Goal: Task Accomplishment & Management: Manage account settings

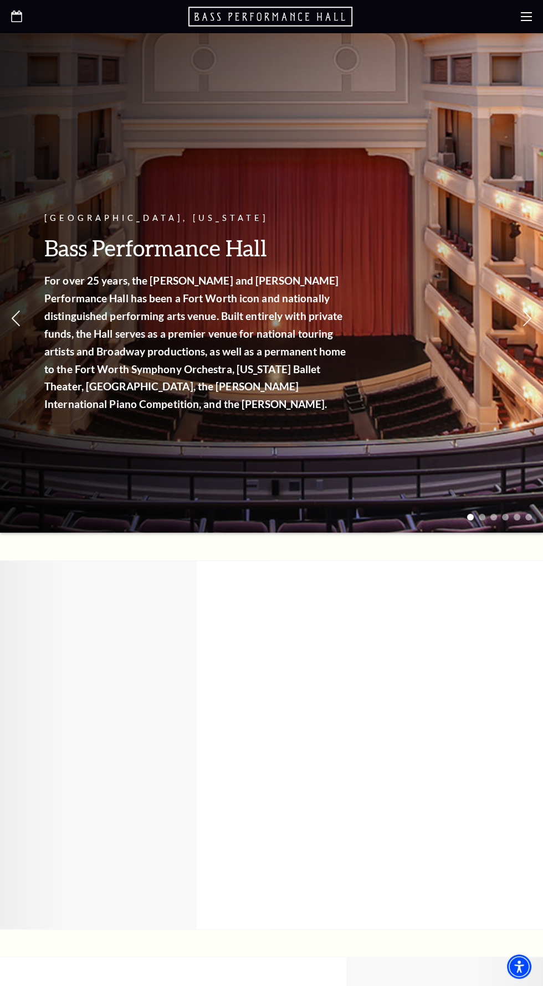
click at [526, 16] on use at bounding box center [526, 16] width 11 height 9
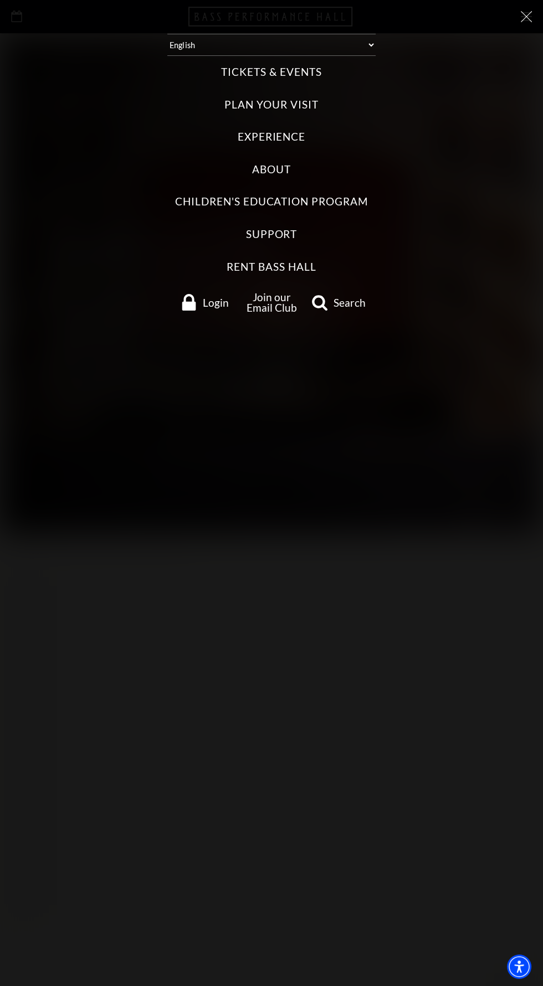
click at [203, 305] on span "Login" at bounding box center [216, 302] width 26 height 11
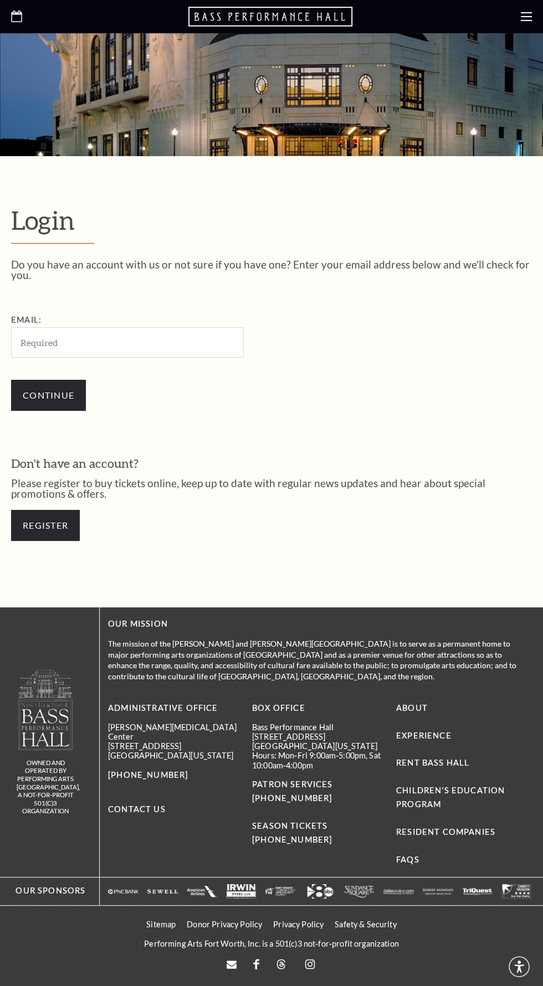
scroll to position [243, 0]
click at [196, 327] on input "Email:" at bounding box center [127, 342] width 233 height 30
type input "amanda.alvarado89@gmail.com"
click at [64, 380] on input "Continue" at bounding box center [48, 395] width 75 height 31
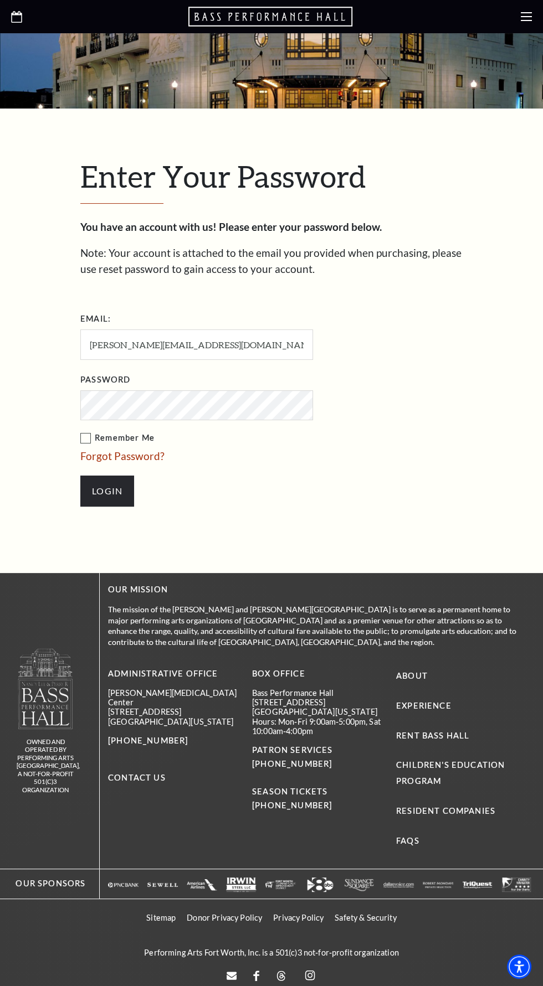
scroll to position [189, 0]
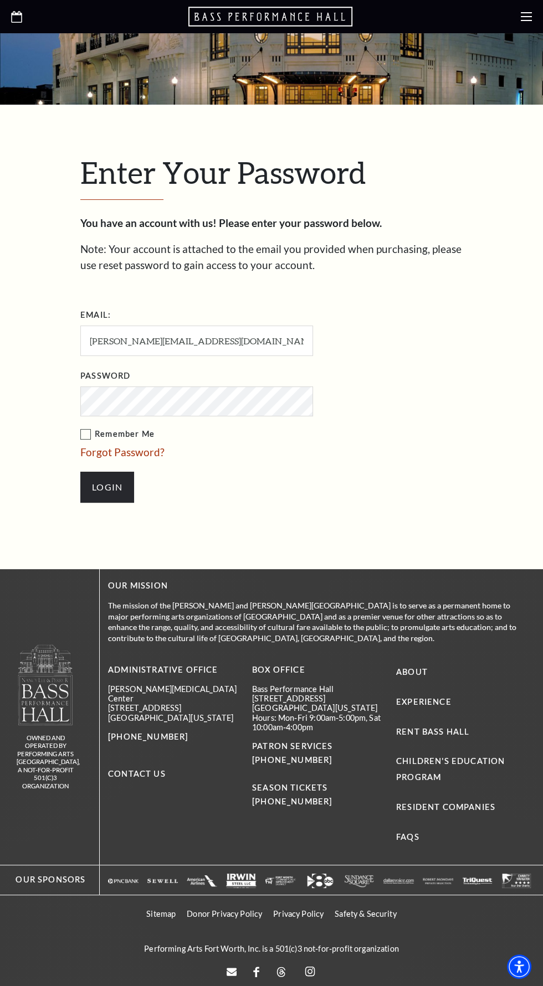
click at [80, 472] on input "Login" at bounding box center [107, 487] width 54 height 31
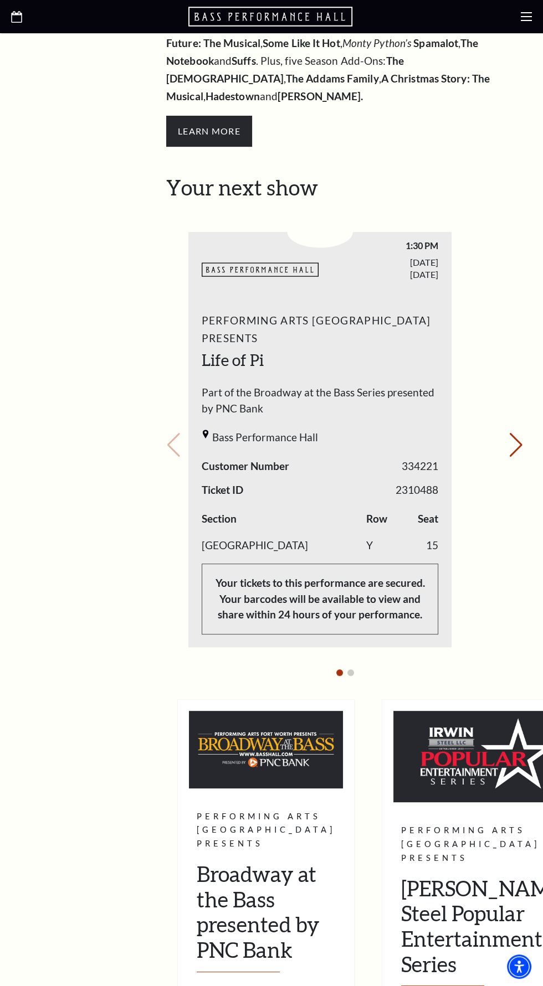
scroll to position [367, 0]
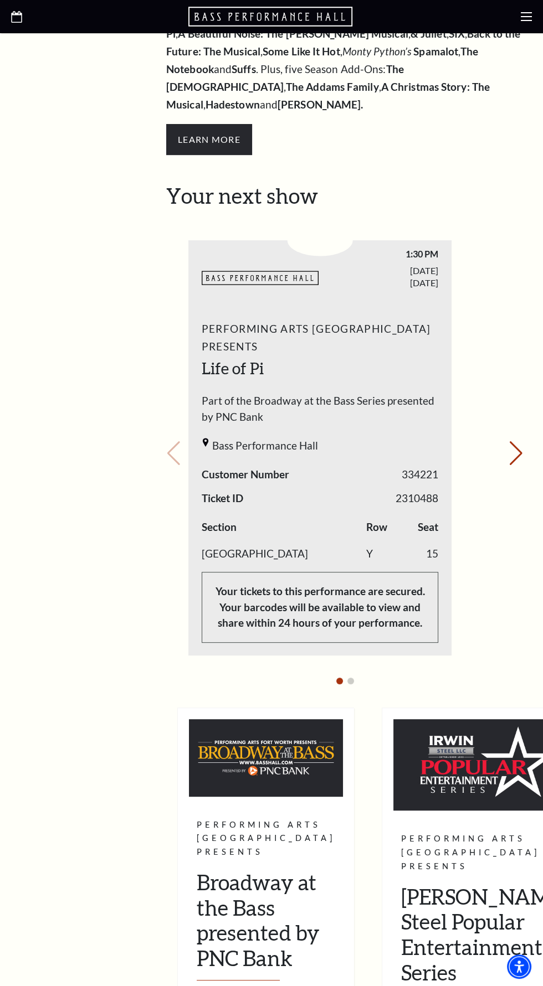
click at [403, 491] on span "2310488" at bounding box center [416, 499] width 43 height 16
click at [516, 441] on button "Next slide." at bounding box center [515, 453] width 15 height 24
click at [168, 441] on button "Previous slide." at bounding box center [173, 453] width 15 height 24
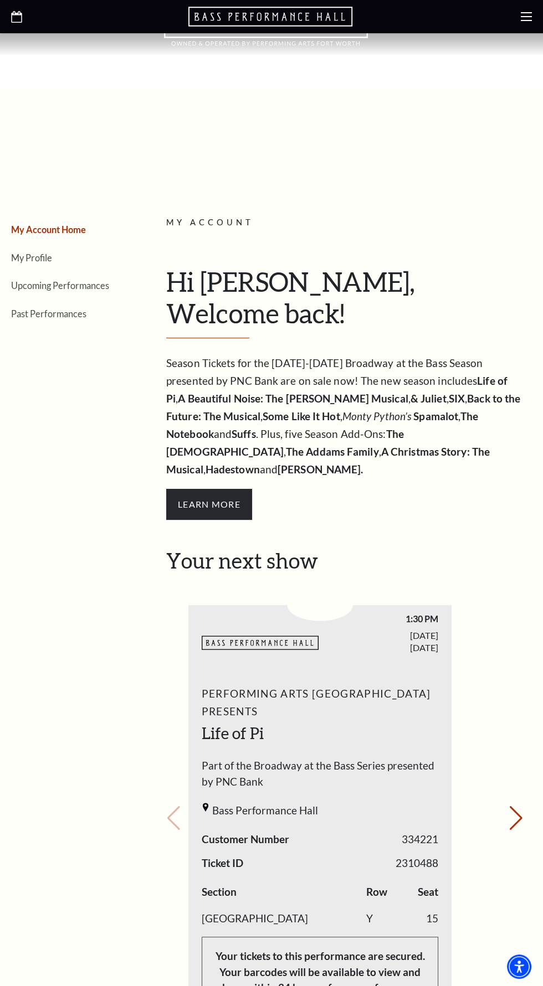
scroll to position [0, 0]
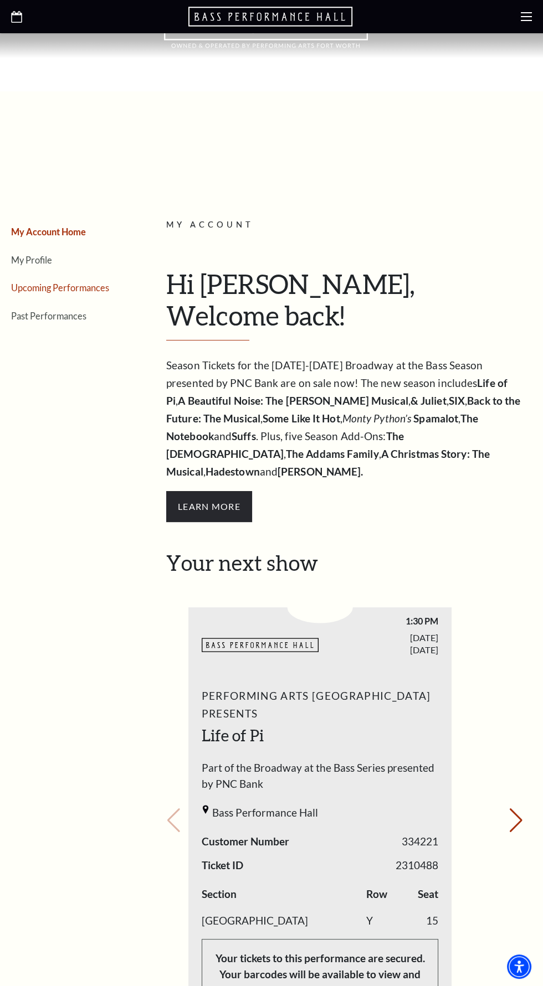
click at [87, 285] on link "Upcoming Performances" at bounding box center [60, 287] width 98 height 11
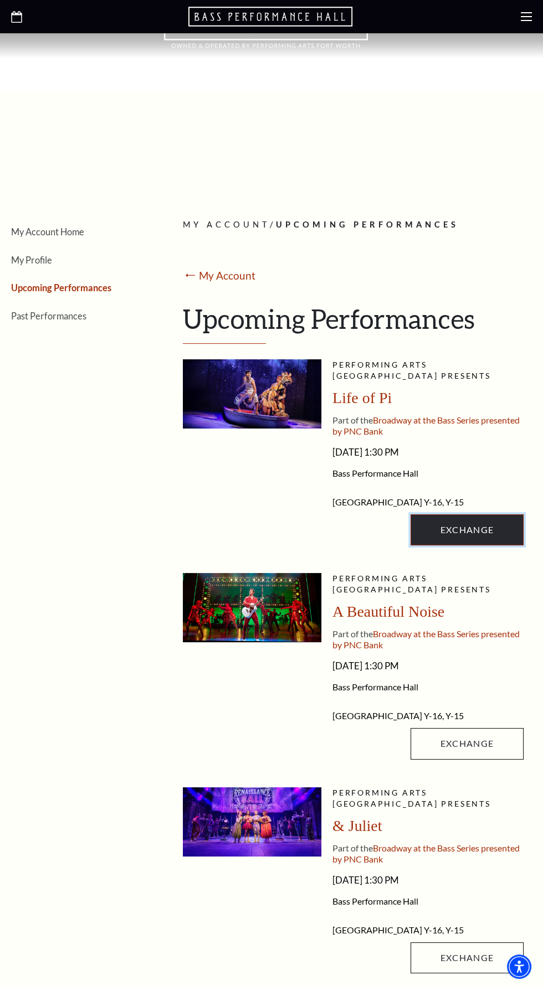
click at [493, 520] on link "Exchange" at bounding box center [466, 530] width 113 height 31
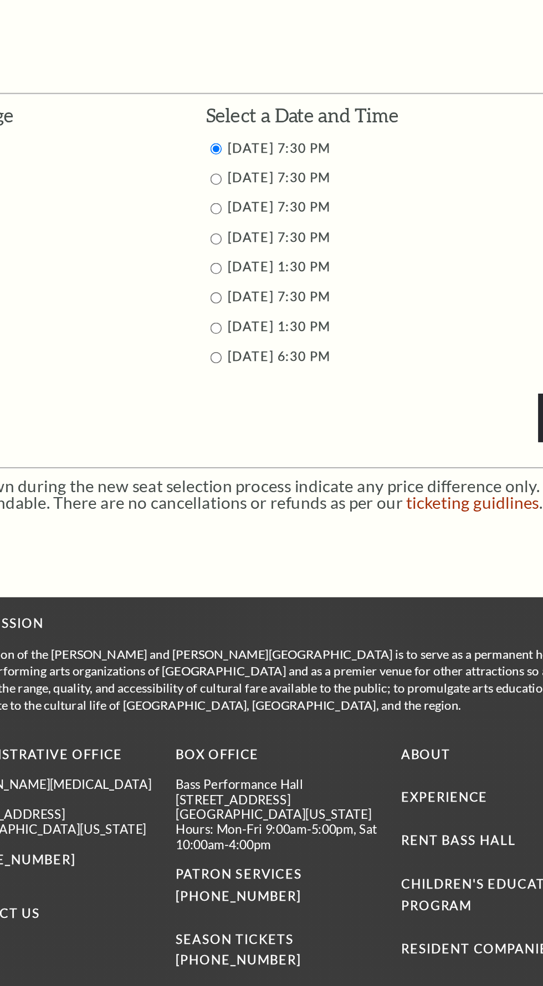
scroll to position [362, 0]
click at [268, 492] on div "Next" at bounding box center [271, 405] width 521 height 228
click at [280, 401] on input "9/27/2025 1:30 PM" at bounding box center [277, 397] width 7 height 7
radio input "true"
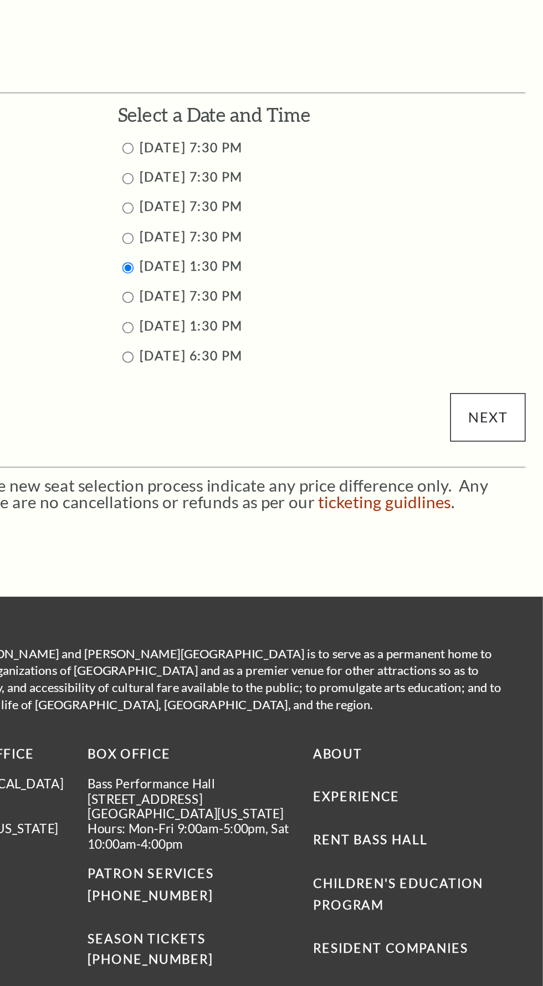
click at [513, 508] on input "Next" at bounding box center [507, 492] width 48 height 31
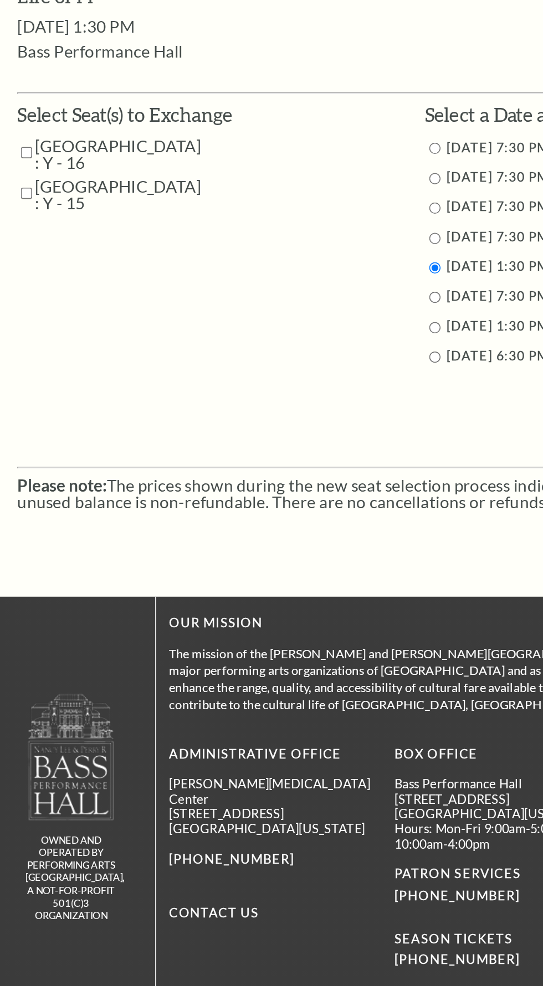
click at [20, 333] on input "Parterre Circle Center : Y - 16" at bounding box center [16, 323] width 7 height 19
checkbox input "true"
click at [17, 359] on input "Parterre Circle Center : Y - 15" at bounding box center [16, 349] width 7 height 19
checkbox input "true"
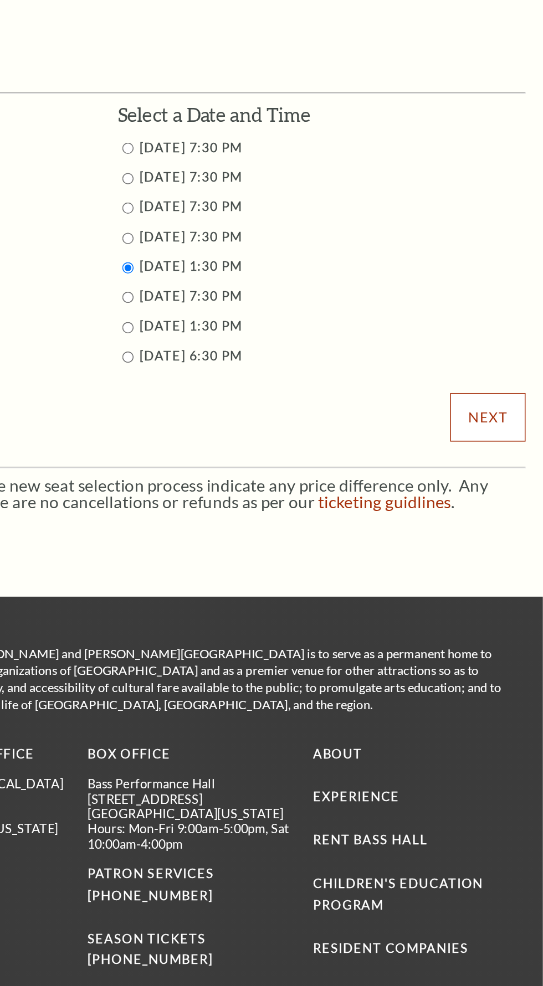
click at [508, 508] on input "Next" at bounding box center [507, 492] width 48 height 31
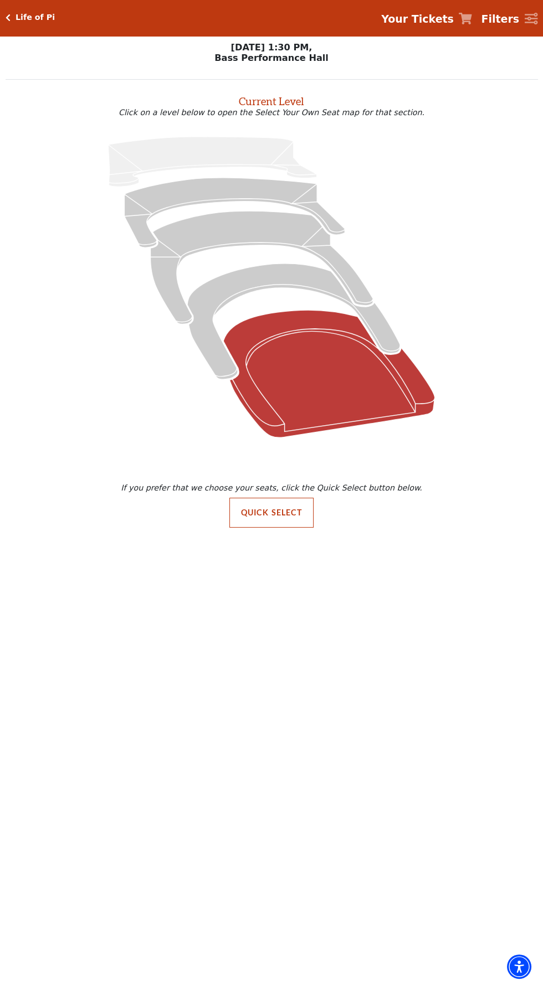
click at [298, 405] on icon "Orchestra / Parterre Circle - Seats Available: 19" at bounding box center [329, 373] width 212 height 127
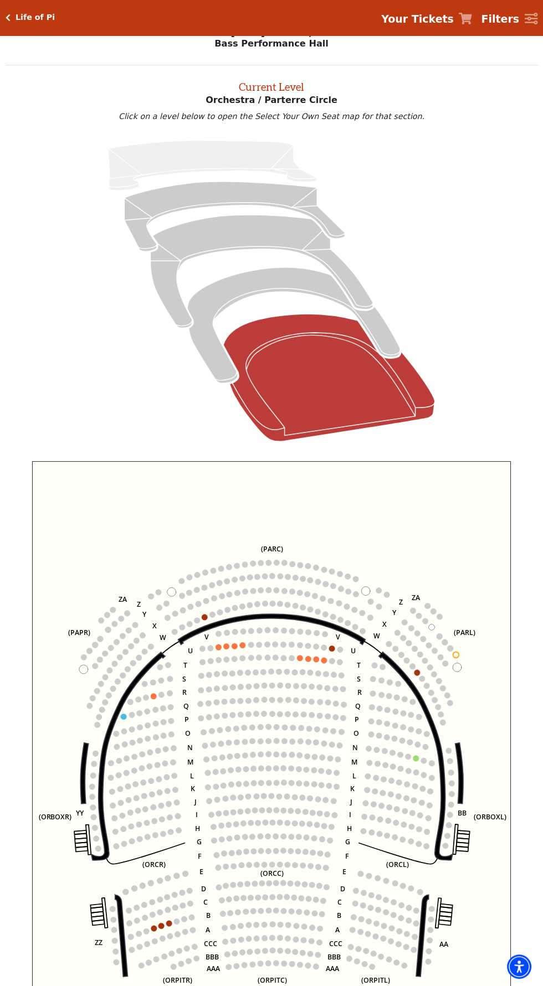
scroll to position [42, 0]
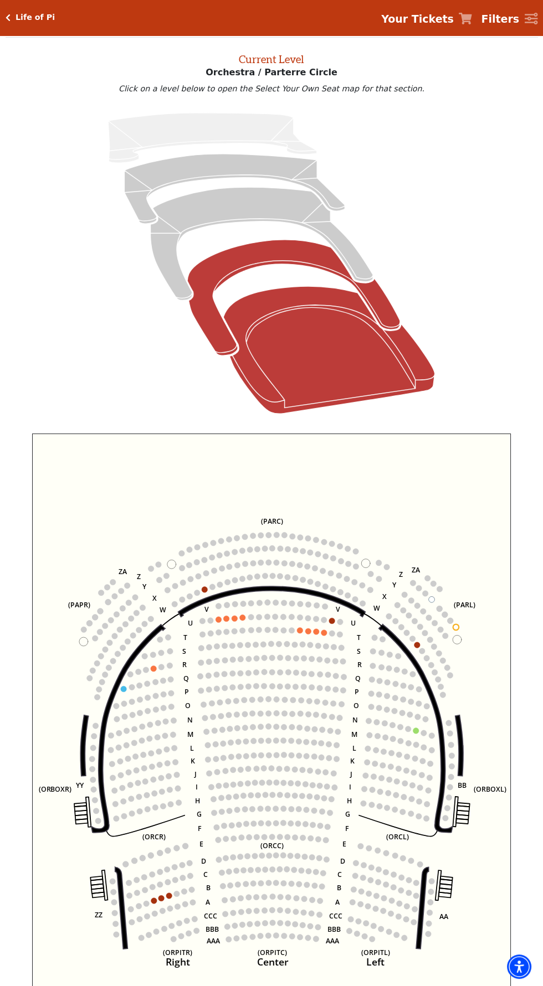
click at [196, 296] on icon "Box Tier - Seats Available: 16" at bounding box center [293, 298] width 213 height 116
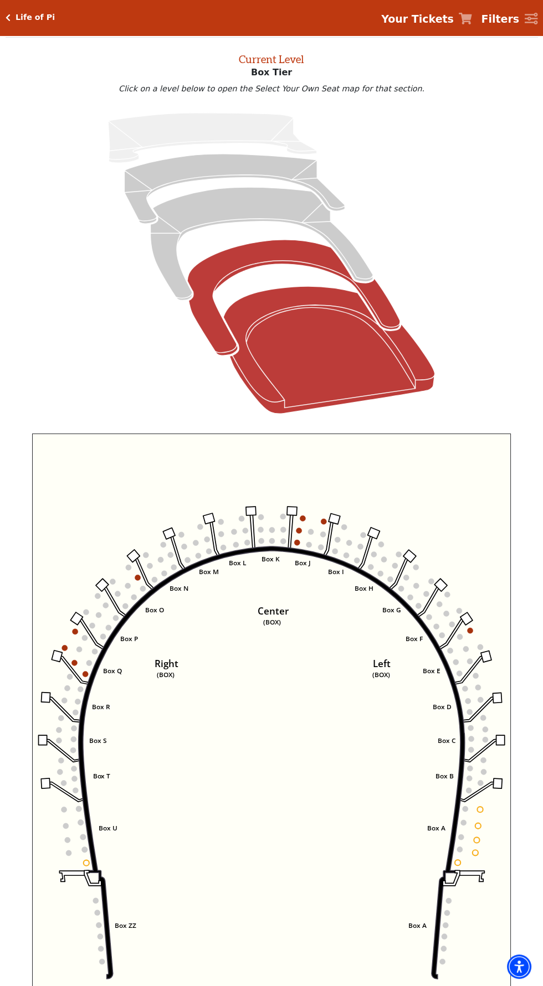
click at [272, 322] on icon "Orchestra / Parterre Circle - Seats Available: 19" at bounding box center [329, 349] width 212 height 127
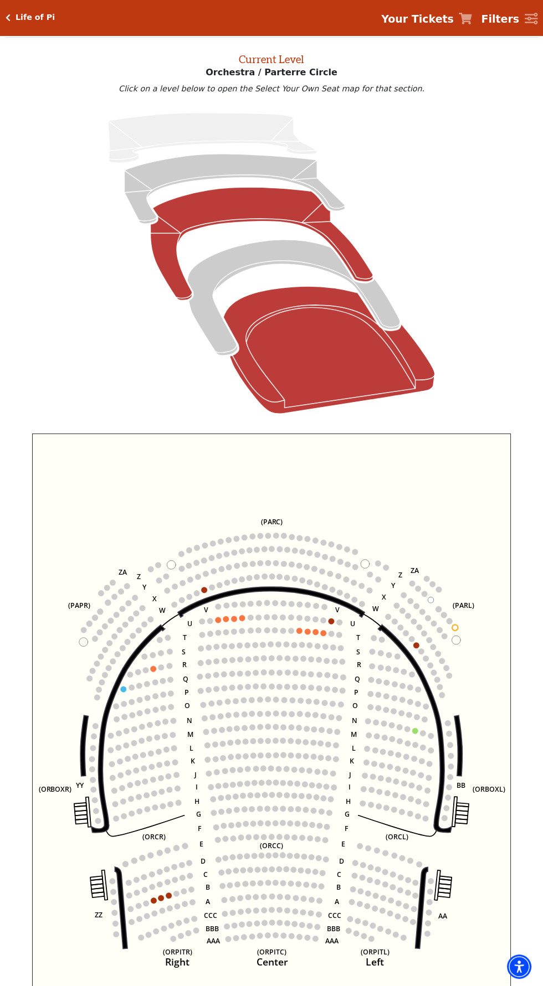
click at [196, 211] on icon "Mezzanine - Seats Available: 44" at bounding box center [262, 243] width 223 height 113
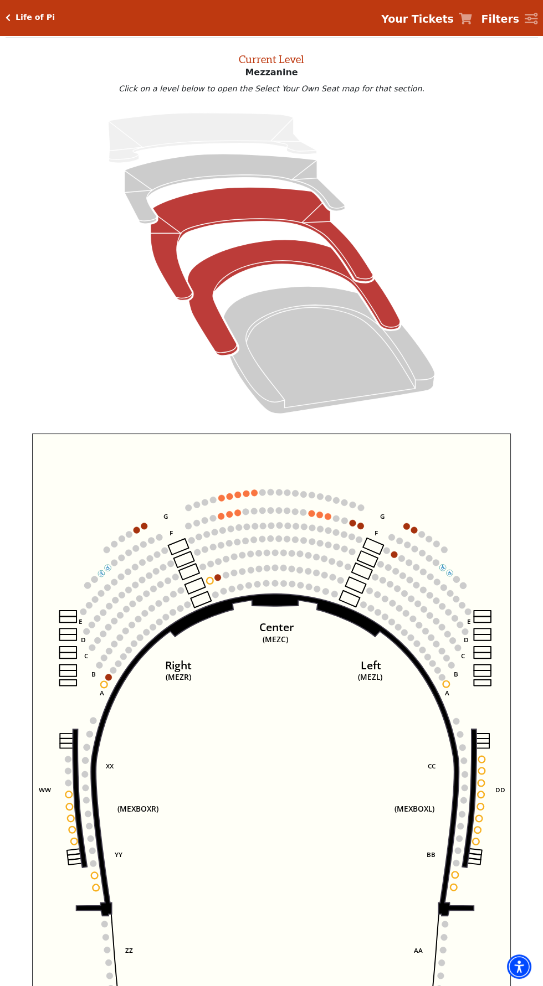
click at [229, 270] on icon "Box Tier - Seats Available: 16" at bounding box center [293, 298] width 213 height 116
